Goal: Navigation & Orientation: Find specific page/section

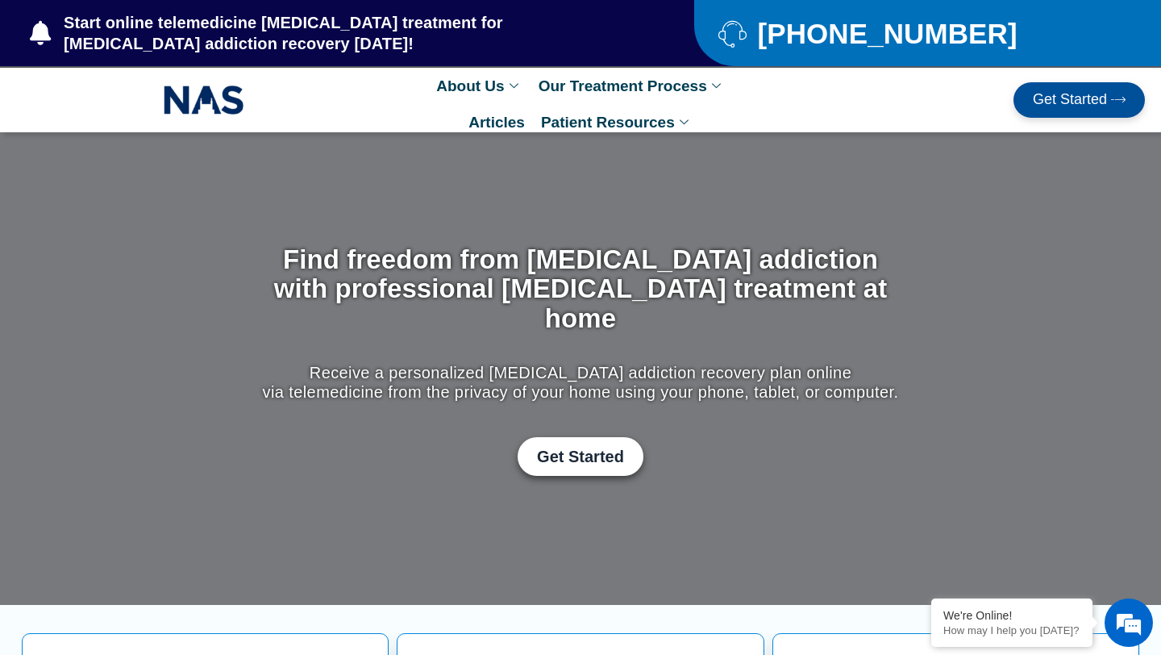
scroll to position [10, 0]
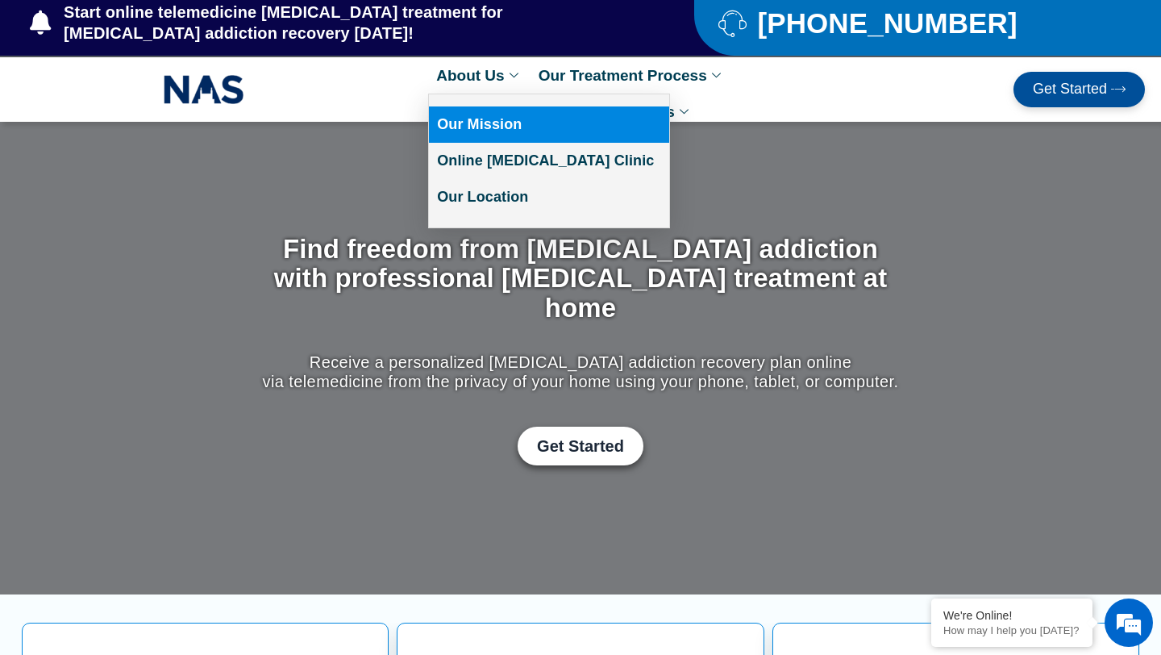
click at [484, 127] on link "Our Mission" at bounding box center [549, 124] width 240 height 36
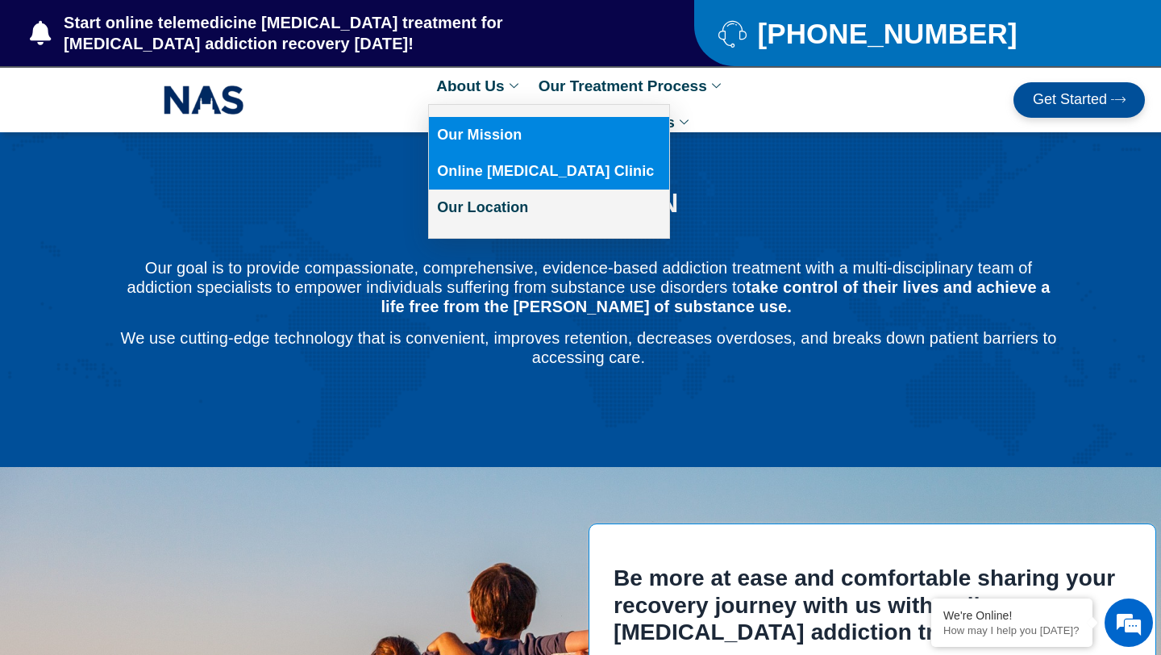
click at [488, 170] on link "Online [MEDICAL_DATA] Clinic" at bounding box center [549, 171] width 240 height 36
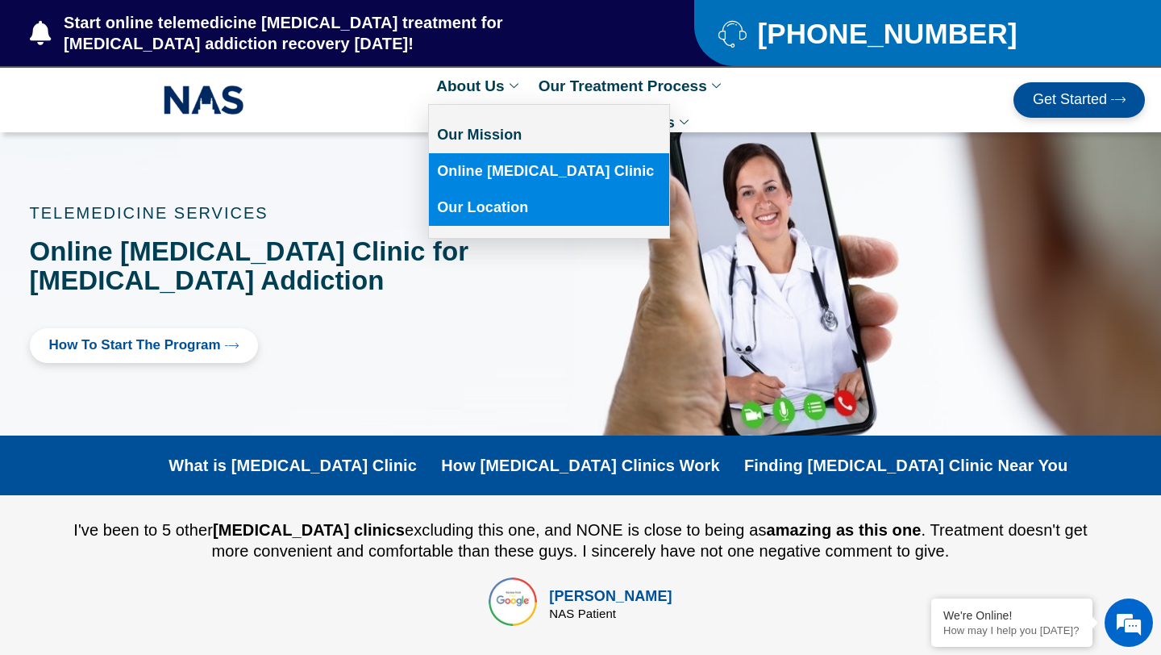
click at [458, 217] on link "Our Location" at bounding box center [549, 207] width 240 height 36
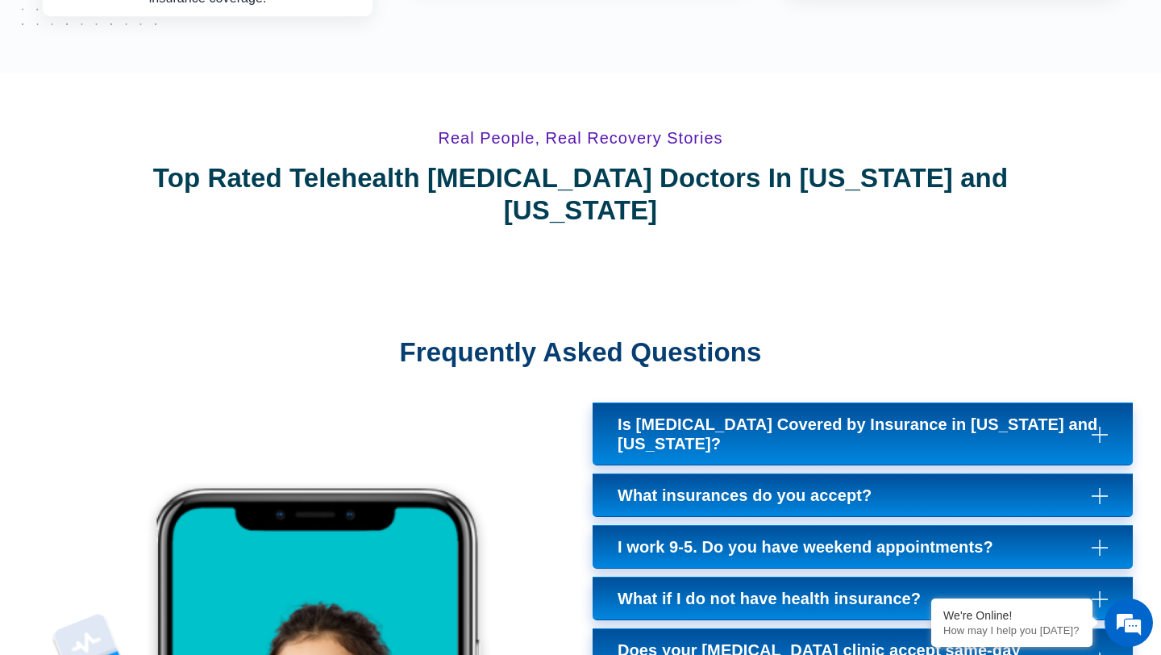
scroll to position [6197, 0]
